Goal: Check status

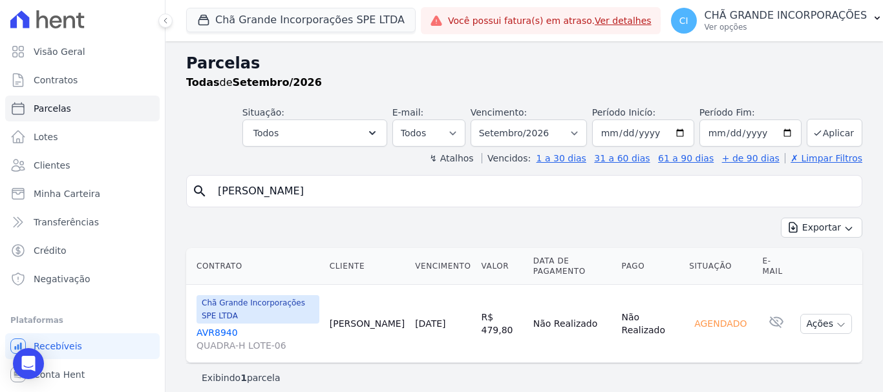
select select
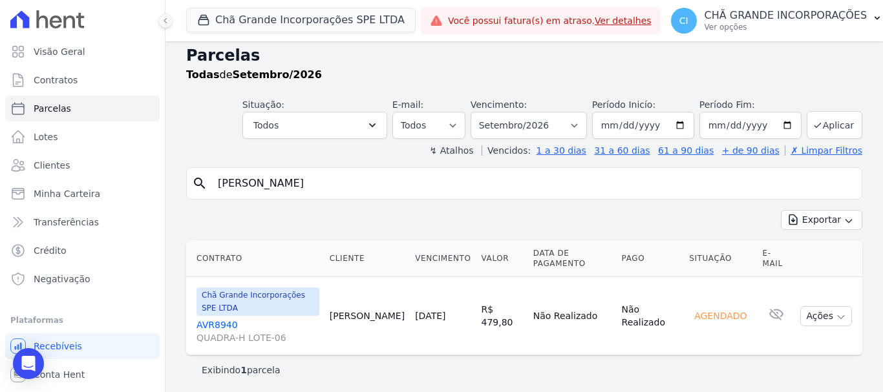
scroll to position [10, 0]
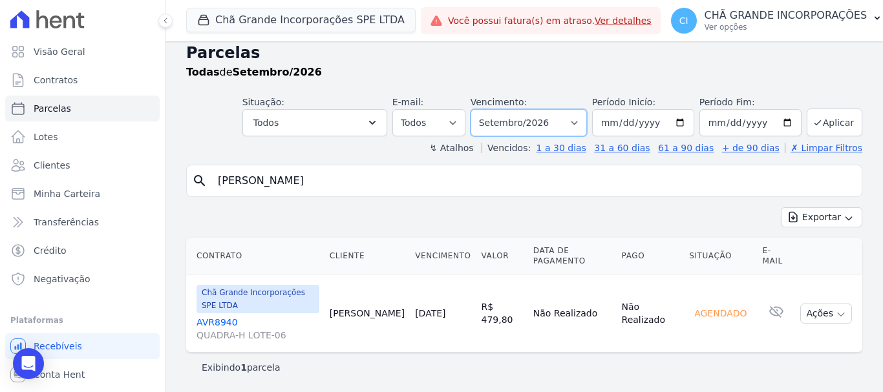
click at [579, 119] on select "Filtrar por período ──────── Todos os meses Outubro/2019 Novembro/2019 Dezembro…" at bounding box center [529, 122] width 116 height 27
select select "08/2025"
click at [479, 109] on select "Filtrar por período ──────── Todos os meses Outubro/2019 Novembro/2019 Dezembro…" at bounding box center [529, 122] width 116 height 27
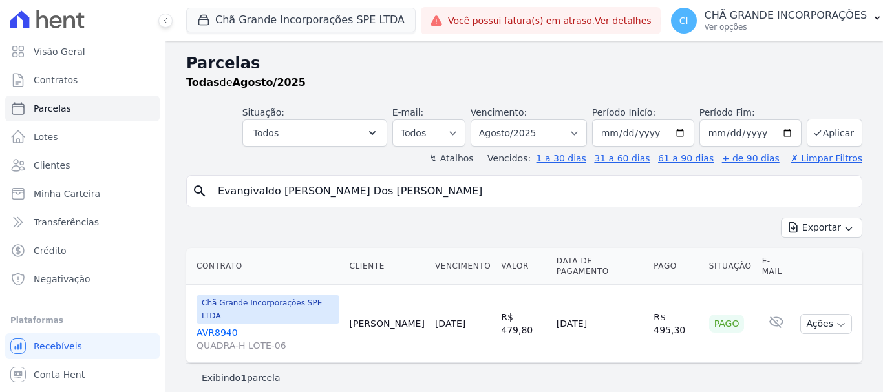
select select
